Goal: Navigation & Orientation: Find specific page/section

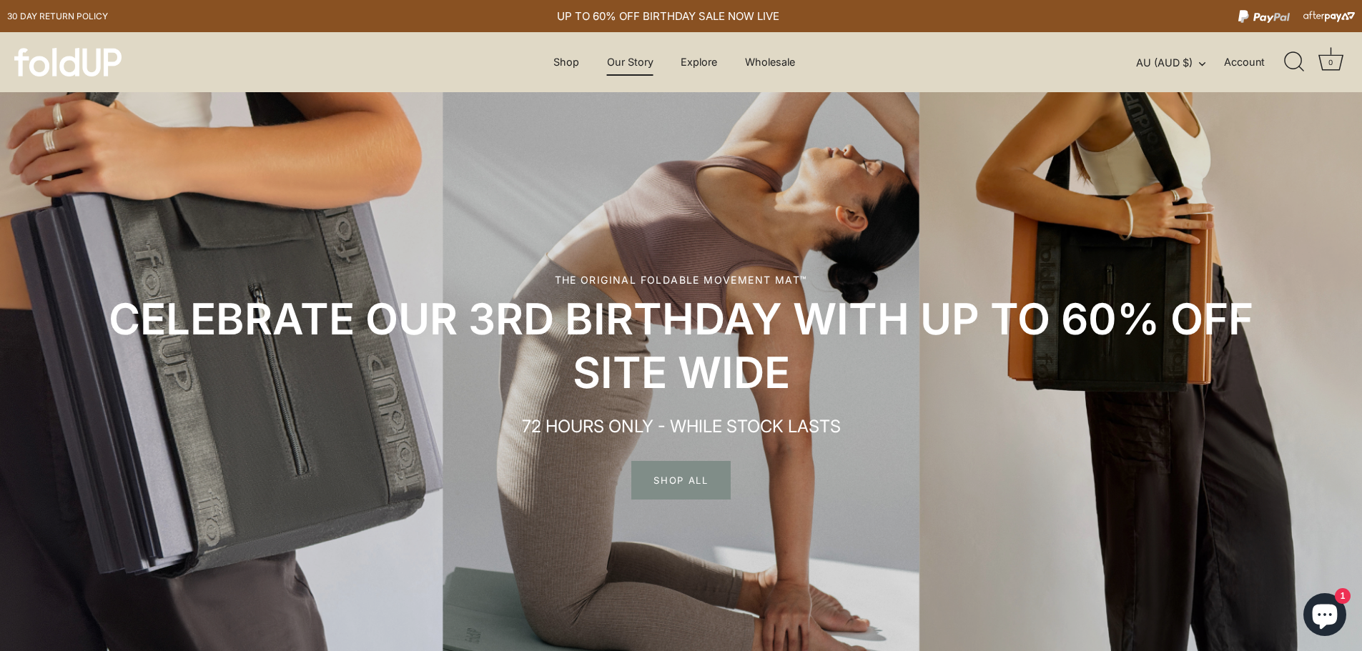
click at [616, 60] on link "Our Story" at bounding box center [629, 62] width 71 height 27
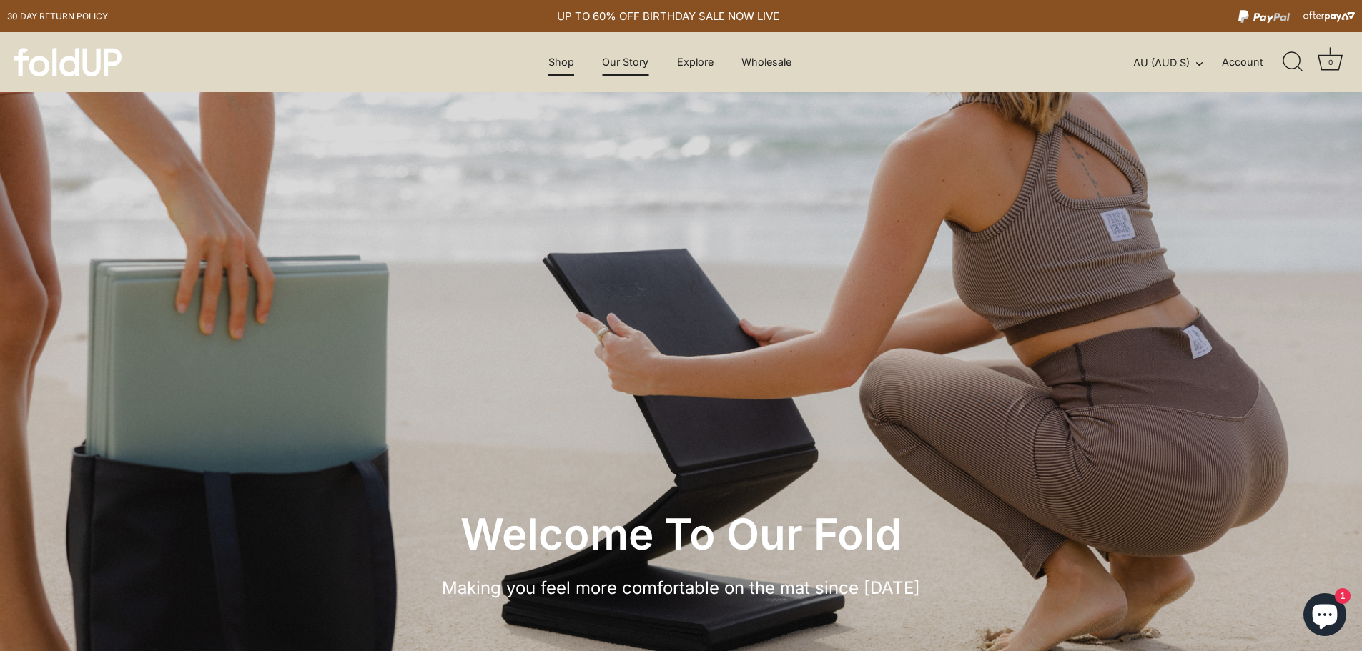
click at [566, 60] on link "Shop" at bounding box center [561, 62] width 51 height 27
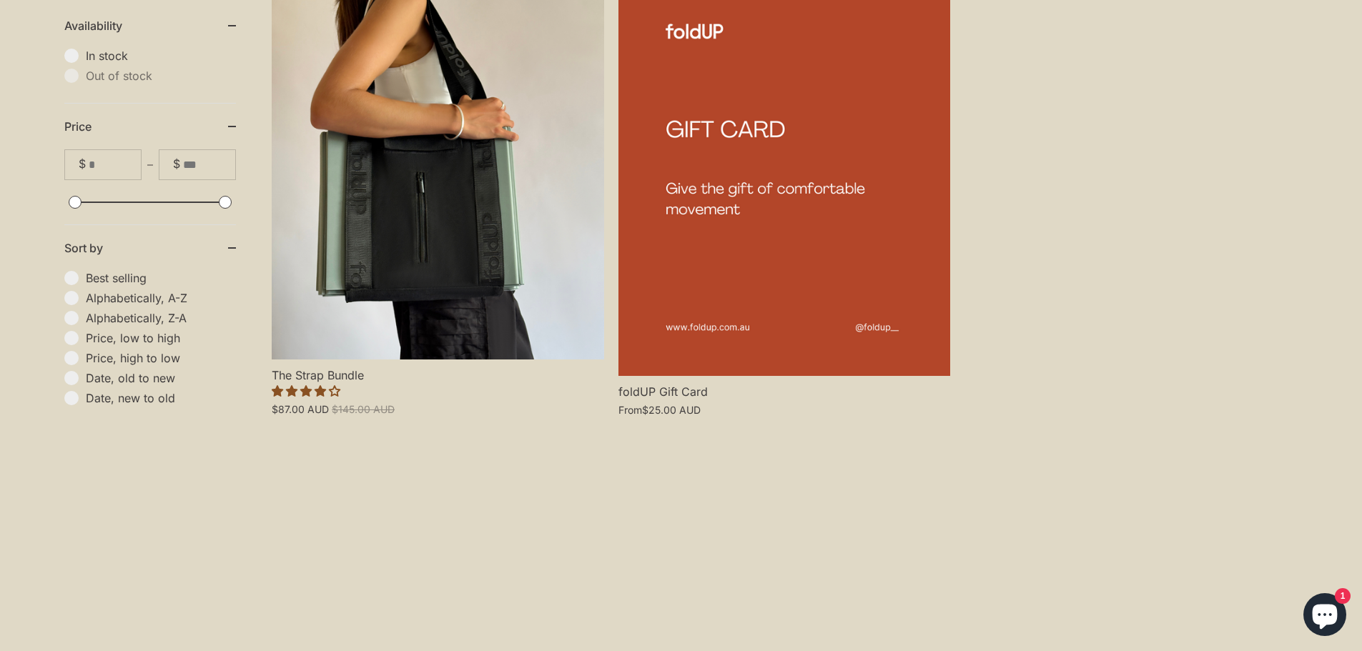
scroll to position [1430, 0]
